Goal: Task Accomplishment & Management: Manage account settings

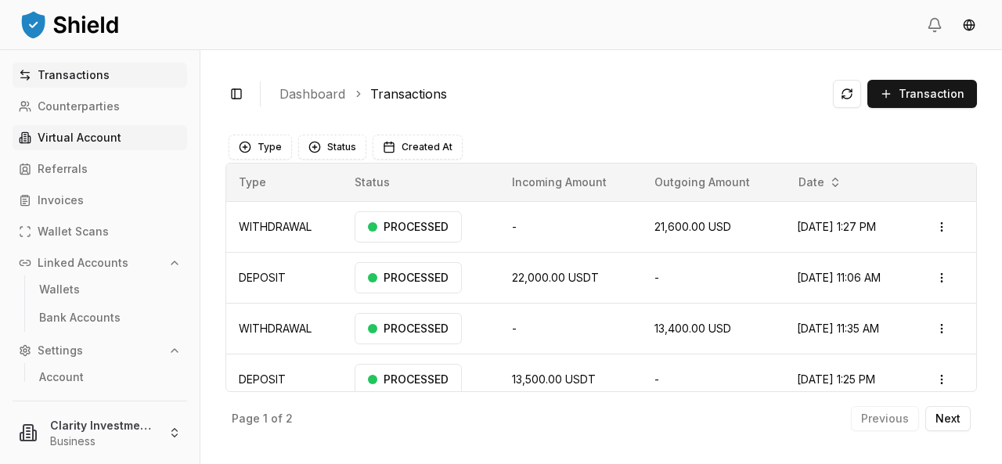
click at [81, 135] on p "Virtual Account" at bounding box center [80, 137] width 84 height 11
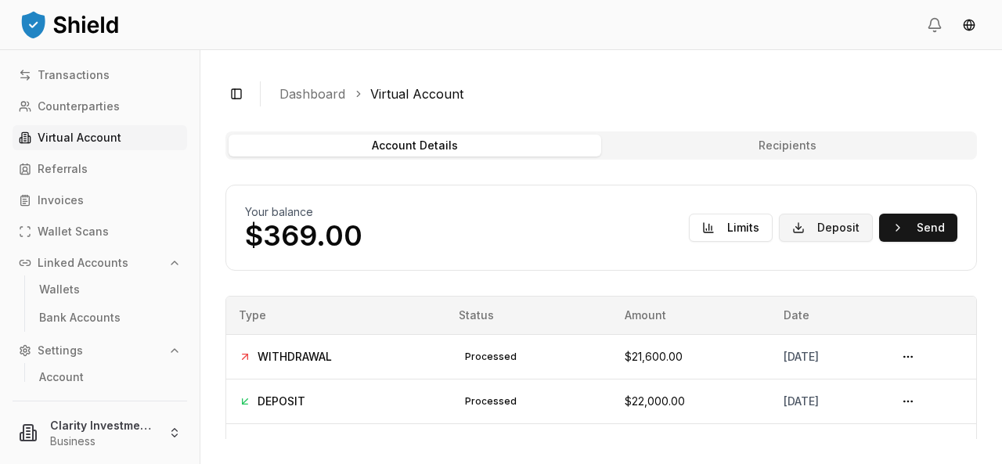
click at [804, 227] on button "Deposit" at bounding box center [826, 228] width 94 height 28
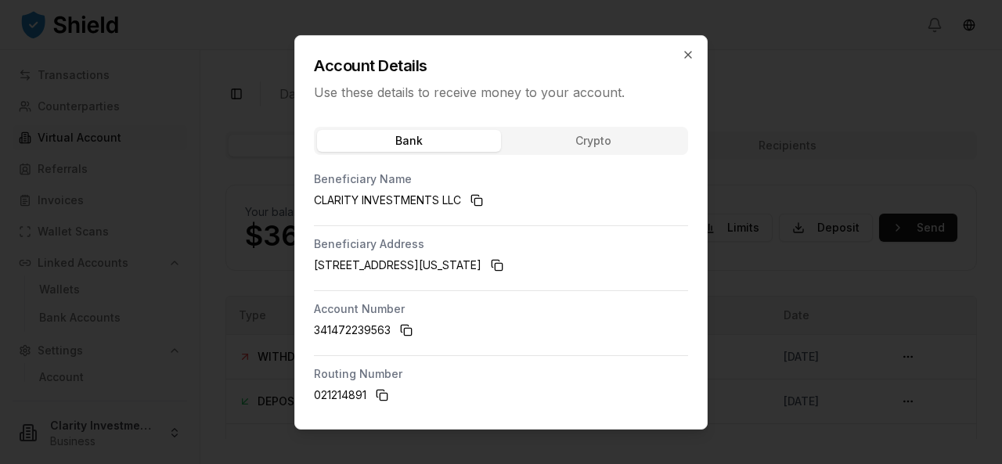
click at [567, 142] on button "Crypto" at bounding box center [593, 140] width 184 height 22
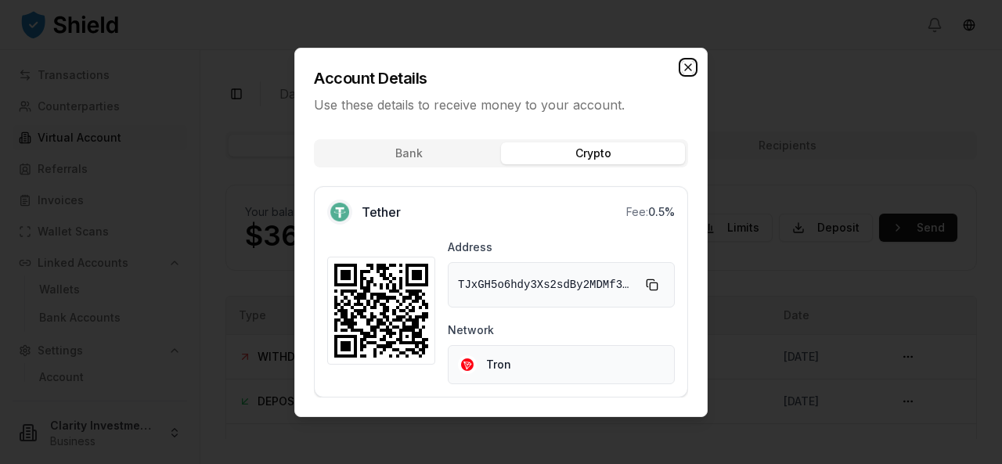
click at [690, 68] on icon "button" at bounding box center [688, 67] width 13 height 13
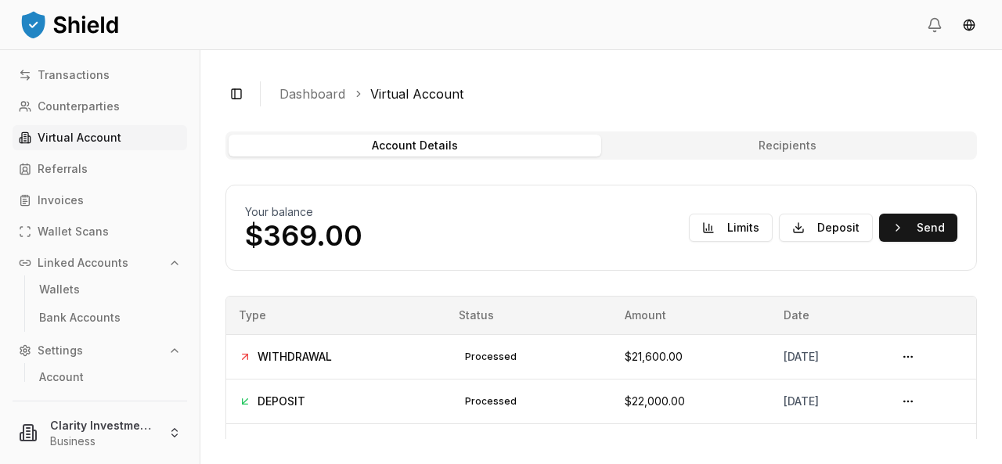
click at [74, 143] on p "Virtual Account" at bounding box center [80, 137] width 84 height 11
click at [76, 142] on p "Virtual Account" at bounding box center [80, 137] width 84 height 11
click at [83, 70] on p "Transactions" at bounding box center [74, 75] width 72 height 11
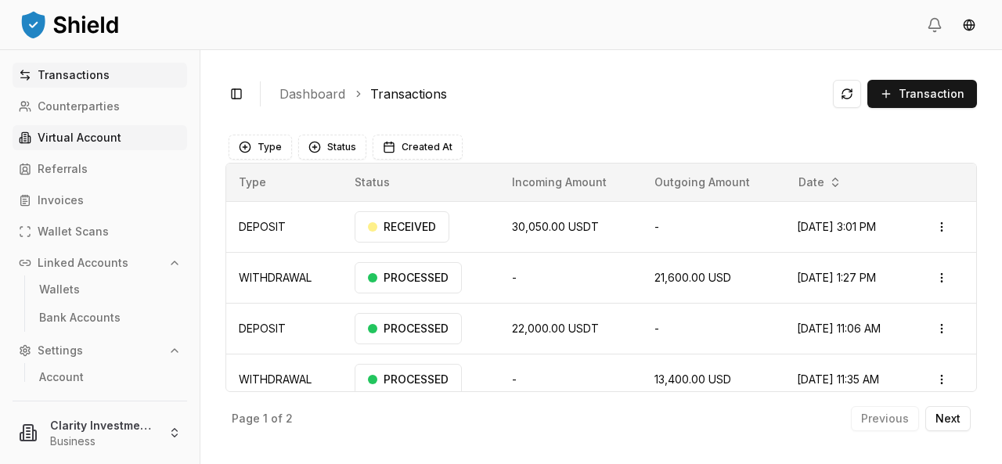
click at [91, 138] on p "Virtual Account" at bounding box center [80, 137] width 84 height 11
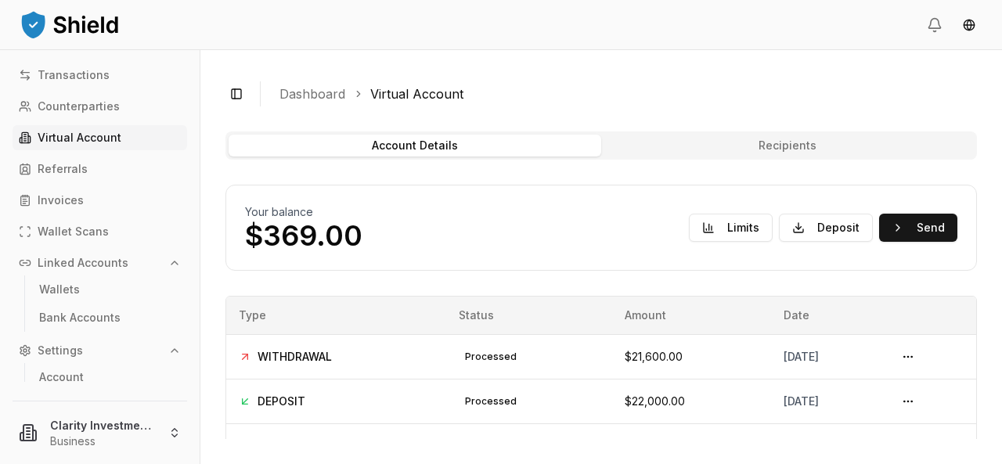
click at [91, 138] on p "Virtual Account" at bounding box center [80, 137] width 84 height 11
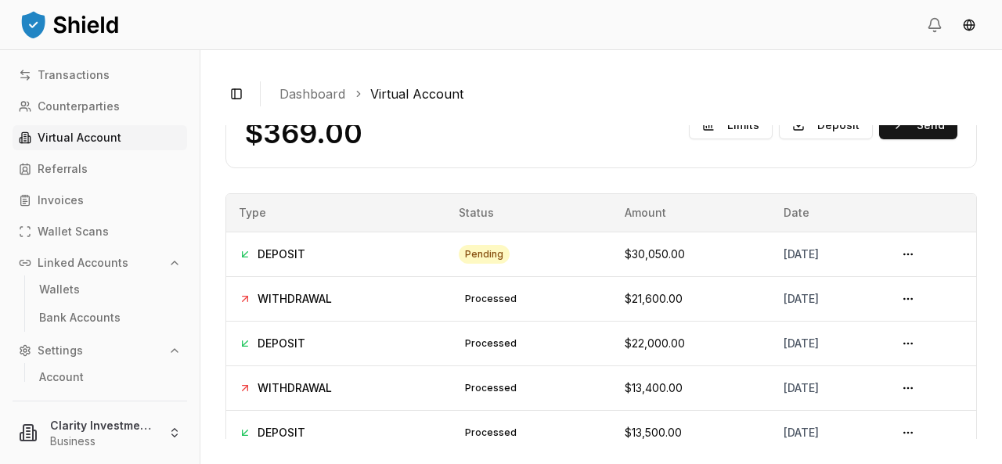
scroll to position [78, 0]
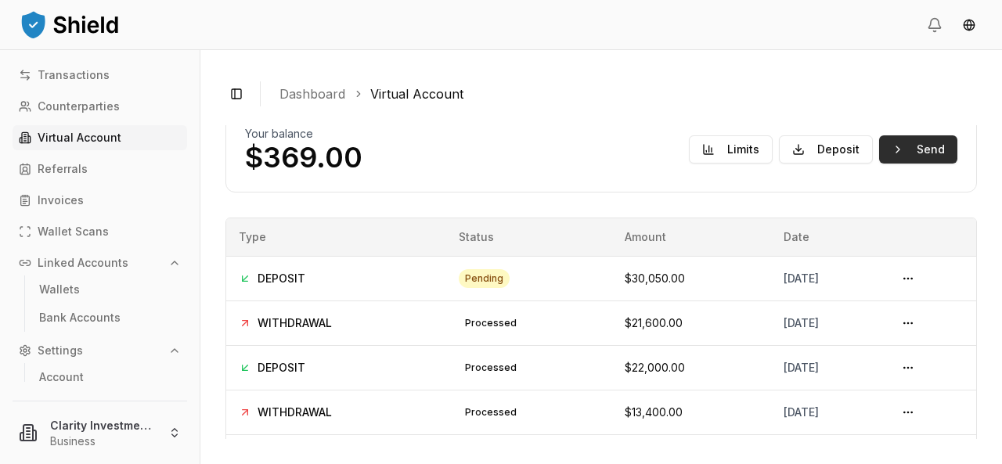
click at [894, 147] on button "Send" at bounding box center [918, 149] width 78 height 28
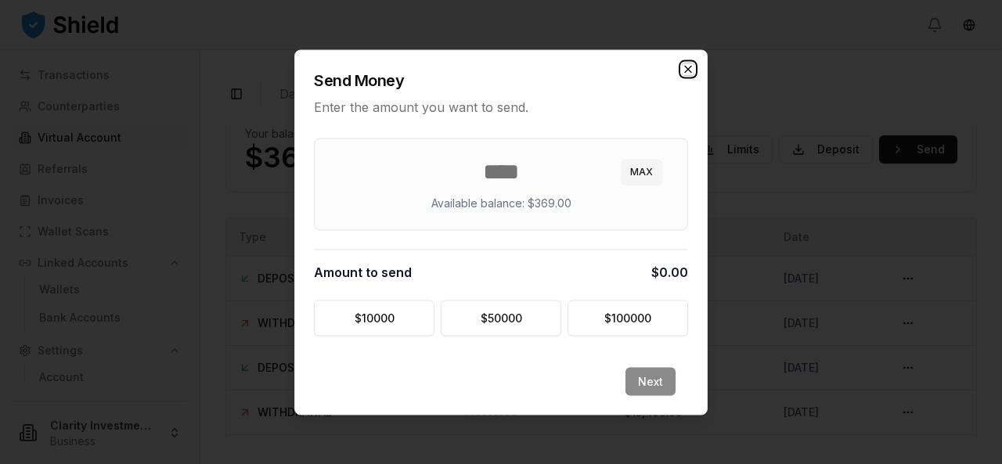
click at [686, 70] on icon "button" at bounding box center [688, 69] width 13 height 13
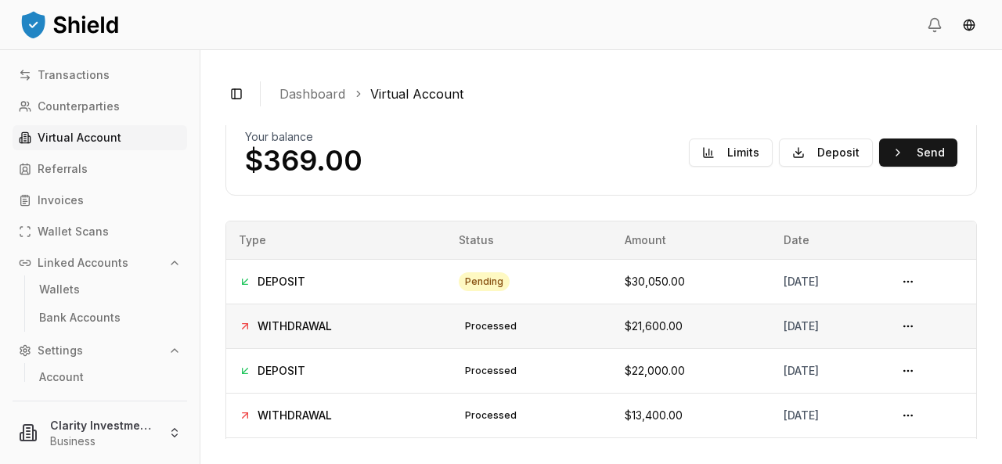
scroll to position [0, 0]
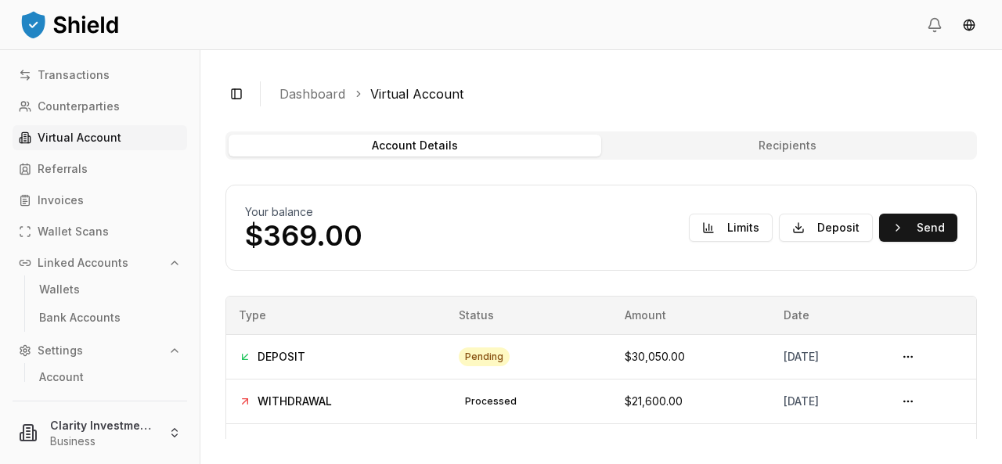
click at [89, 137] on p "Virtual Account" at bounding box center [80, 137] width 84 height 11
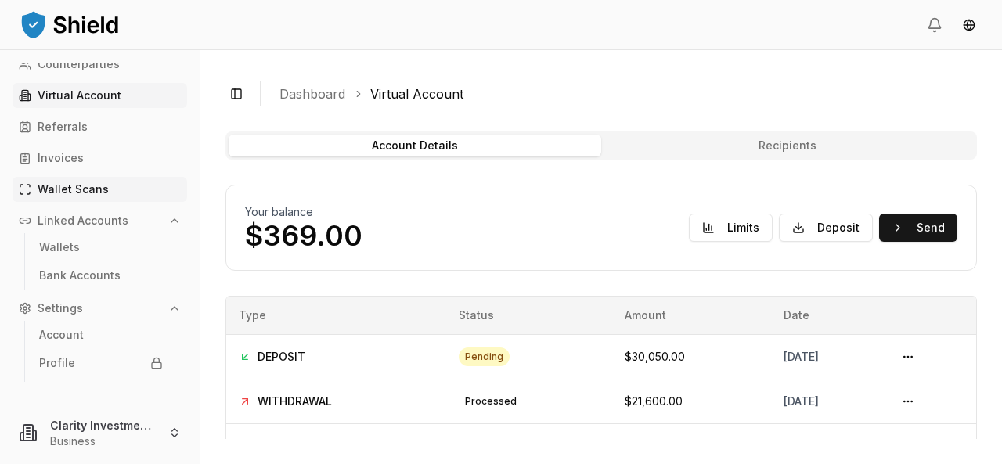
scroll to position [65, 0]
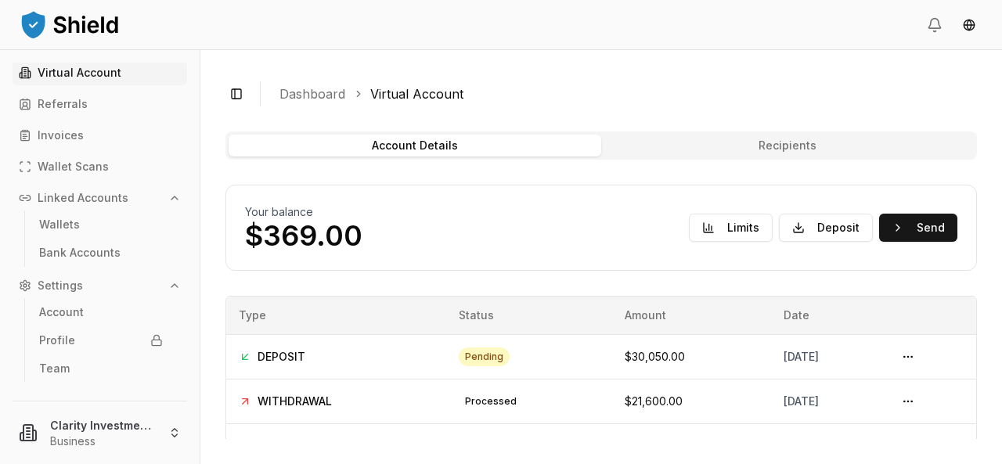
click at [102, 76] on p "Virtual Account" at bounding box center [80, 72] width 84 height 11
